Goal: Information Seeking & Learning: Learn about a topic

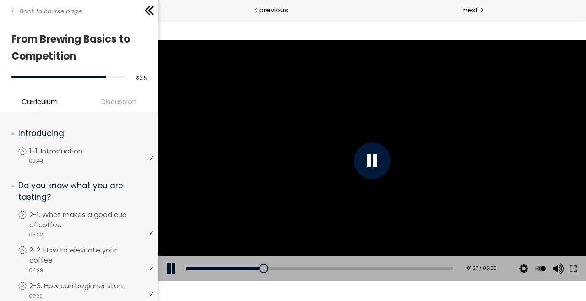
scroll to position [1129, 0]
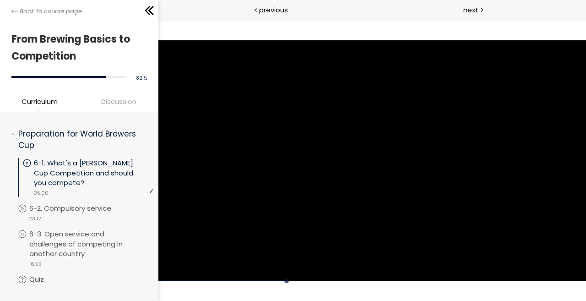
click at [158, 20] on button at bounding box center [158, 20] width 0 height 0
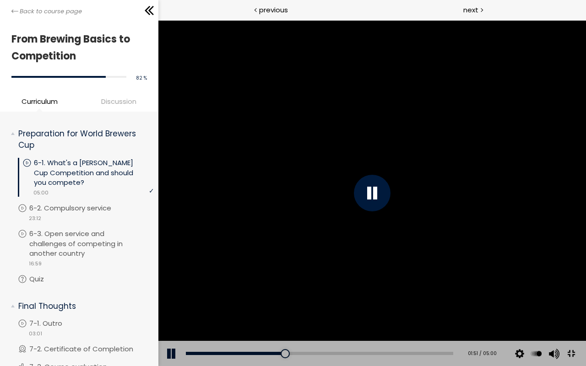
click at [539, 184] on div at bounding box center [372, 193] width 428 height 346
click at [586, 222] on div at bounding box center [372, 193] width 428 height 346
click at [586, 254] on div at bounding box center [372, 193] width 428 height 346
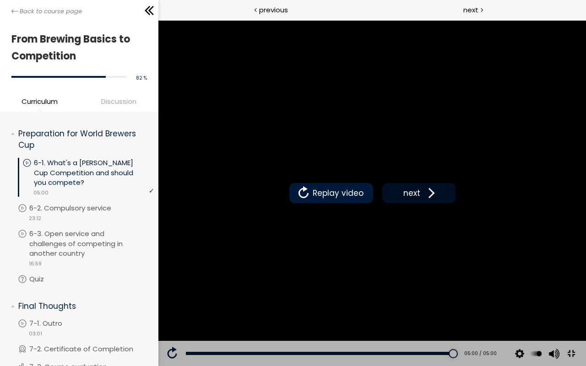
click at [422, 199] on span "next" at bounding box center [412, 193] width 22 height 12
